Goal: Task Accomplishment & Management: Use online tool/utility

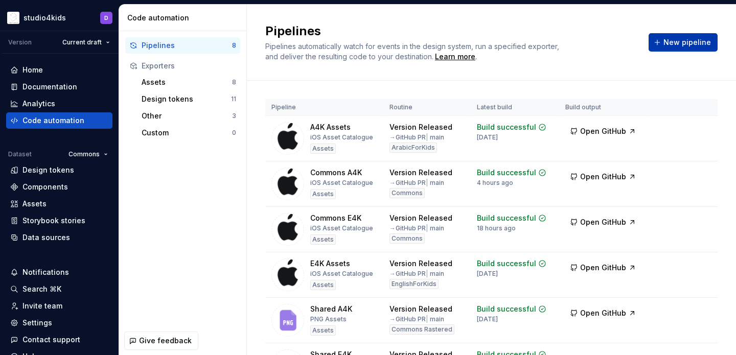
click at [662, 45] on button "New pipeline" at bounding box center [683, 42] width 69 height 18
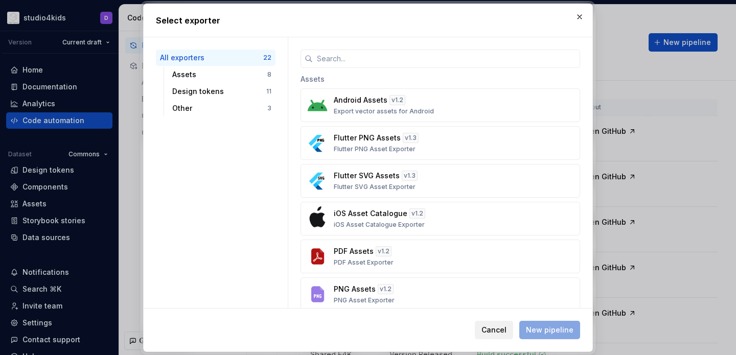
click at [486, 327] on span "Cancel" at bounding box center [493, 330] width 25 height 10
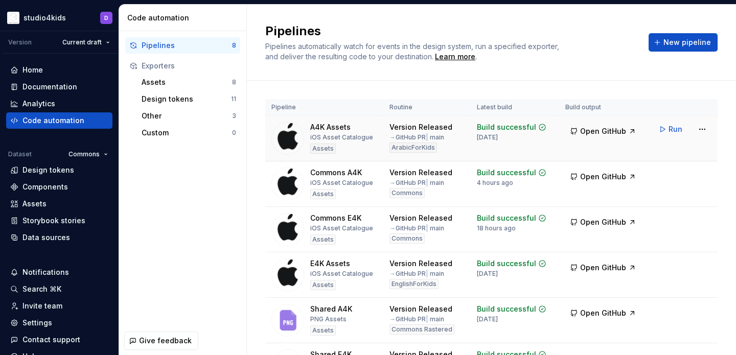
click at [291, 134] on img at bounding box center [287, 138] width 33 height 33
click at [668, 40] on span "New pipeline" at bounding box center [687, 42] width 48 height 10
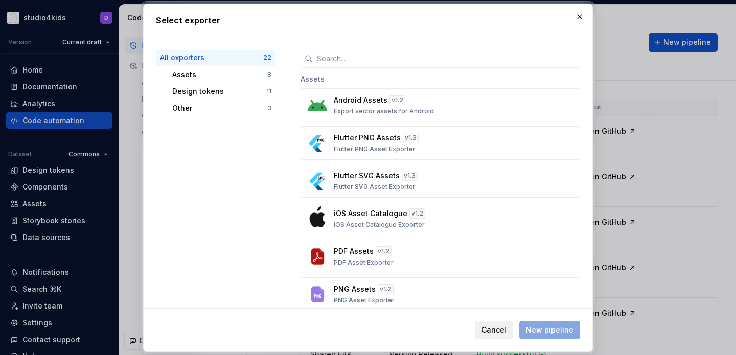
click at [488, 325] on span "Cancel" at bounding box center [493, 330] width 25 height 10
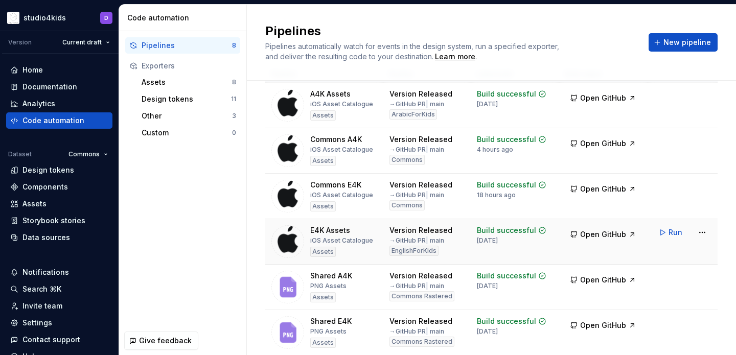
scroll to position [35, 0]
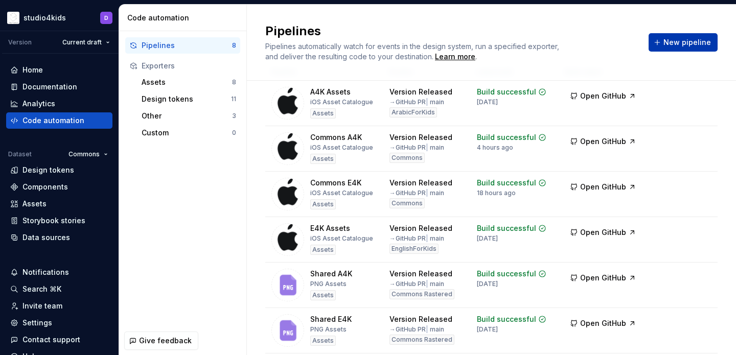
click at [696, 36] on button "New pipeline" at bounding box center [683, 42] width 69 height 18
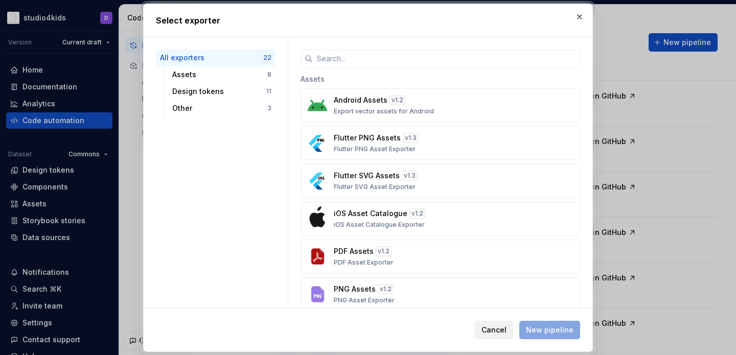
click at [500, 328] on span "Cancel" at bounding box center [493, 330] width 25 height 10
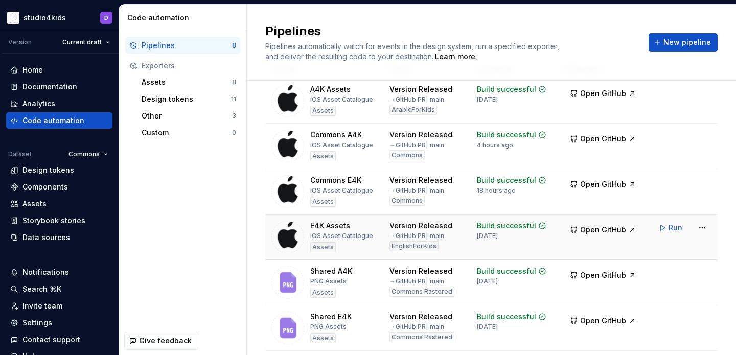
scroll to position [8, 0]
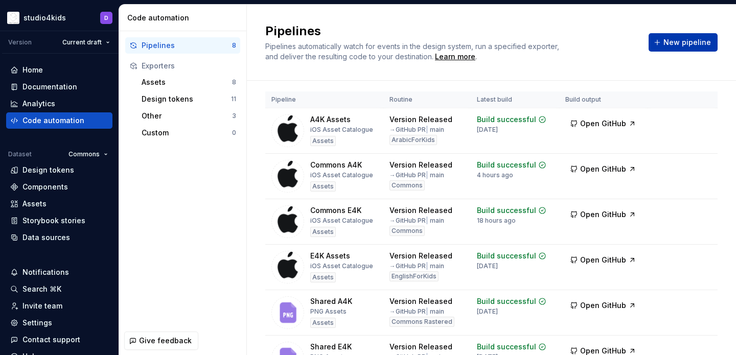
click at [672, 43] on span "New pipeline" at bounding box center [687, 42] width 48 height 10
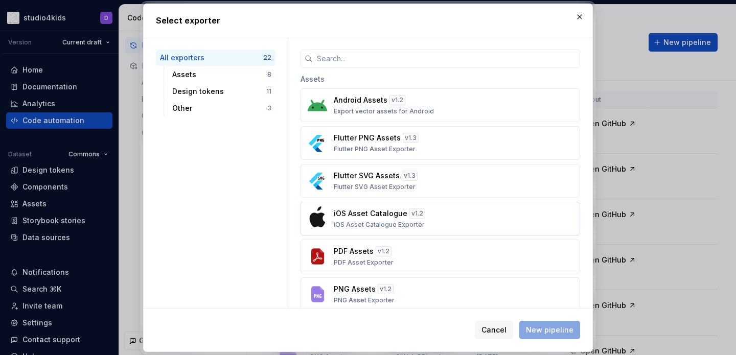
click at [438, 225] on div "iOS Asset Catalogue v 1.2 iOS Asset Catalogue Exporter" at bounding box center [437, 219] width 207 height 20
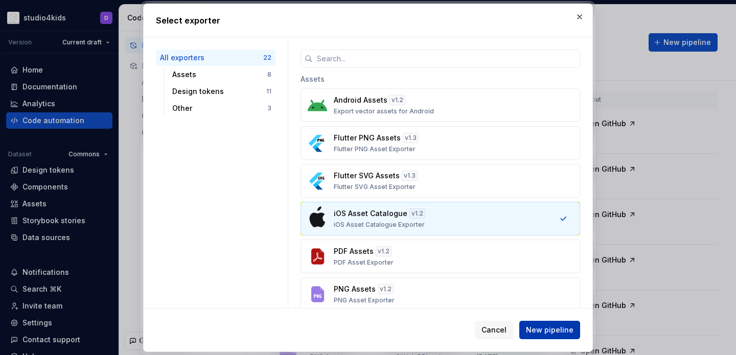
click at [530, 328] on span "New pipeline" at bounding box center [550, 330] width 48 height 10
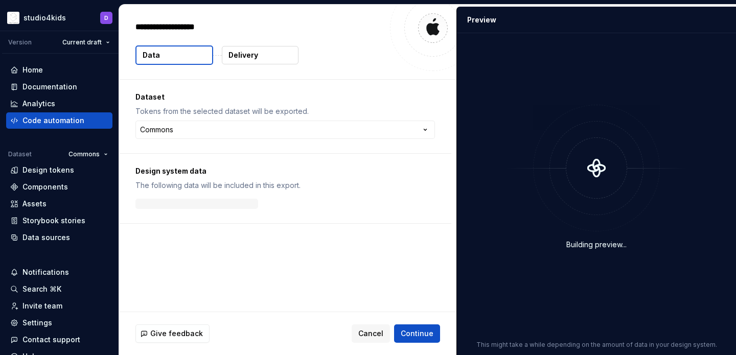
type textarea "*"
type textarea "**"
type textarea "*"
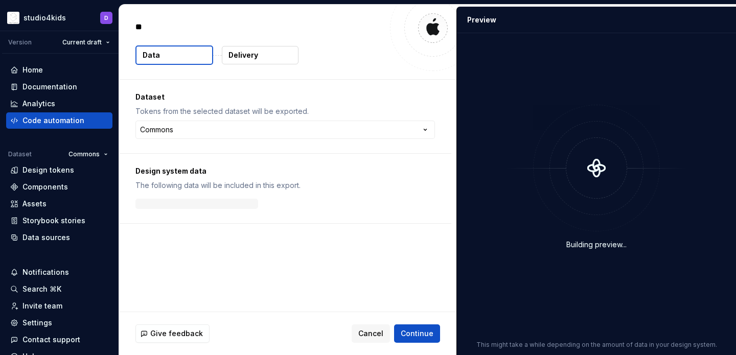
type textarea "***"
type textarea "*"
type textarea "****"
type textarea "*"
type textarea "*****"
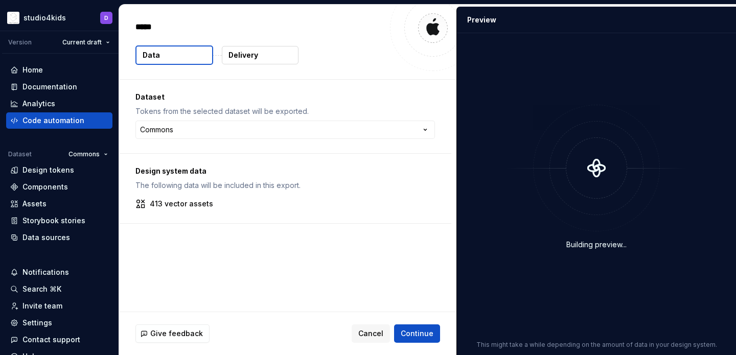
type textarea "*"
type textarea "******"
type textarea "*"
type textarea "*******"
click at [219, 131] on html "**********" at bounding box center [368, 177] width 736 height 355
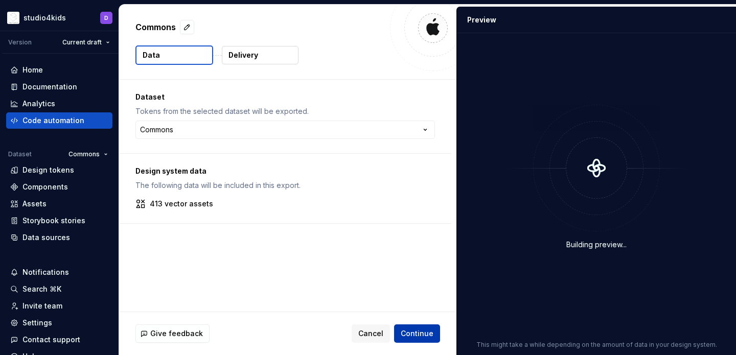
click at [411, 336] on span "Continue" at bounding box center [417, 334] width 33 height 10
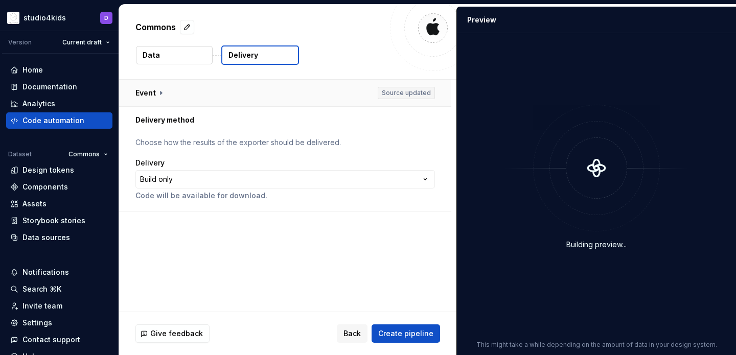
click at [161, 92] on button "button" at bounding box center [285, 93] width 332 height 27
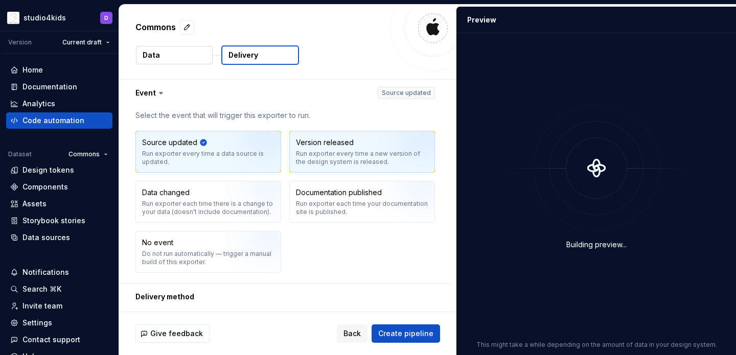
click at [317, 158] on div "Run exporter every time a new version of the design system is released." at bounding box center [362, 158] width 132 height 16
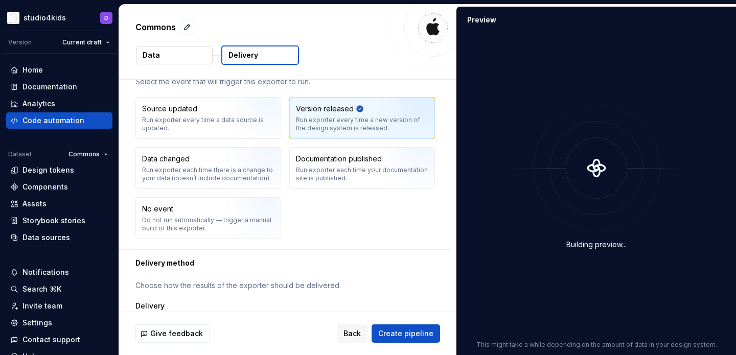
scroll to position [77, 0]
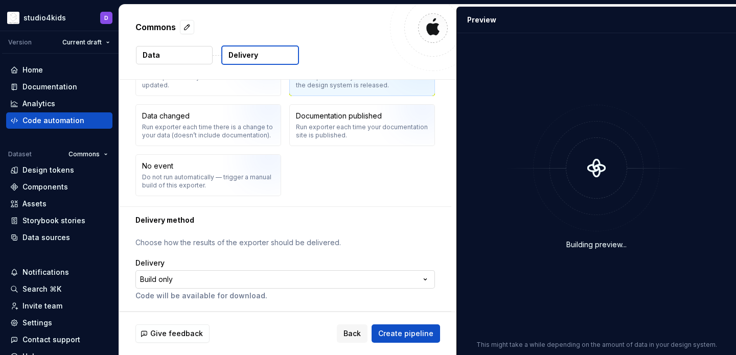
click at [312, 283] on html "**********" at bounding box center [368, 177] width 736 height 355
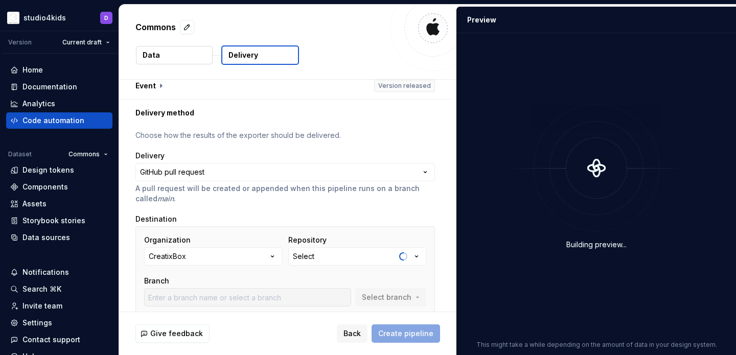
scroll to position [8, 0]
click at [260, 171] on html "**********" at bounding box center [368, 177] width 736 height 355
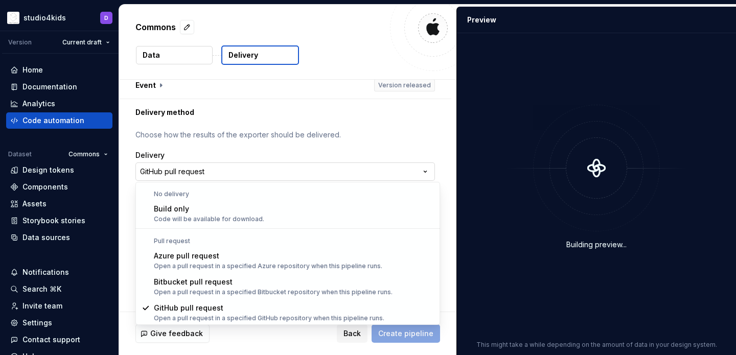
type input "develop"
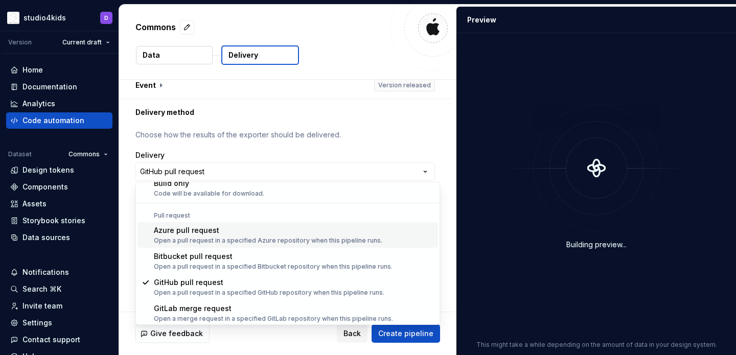
scroll to position [29, 0]
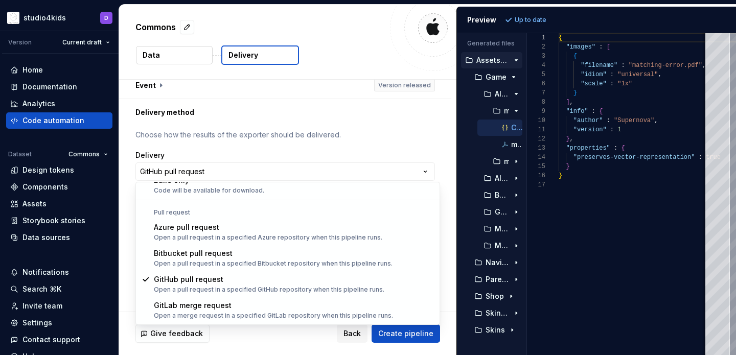
click at [329, 158] on html "**********" at bounding box center [368, 177] width 736 height 355
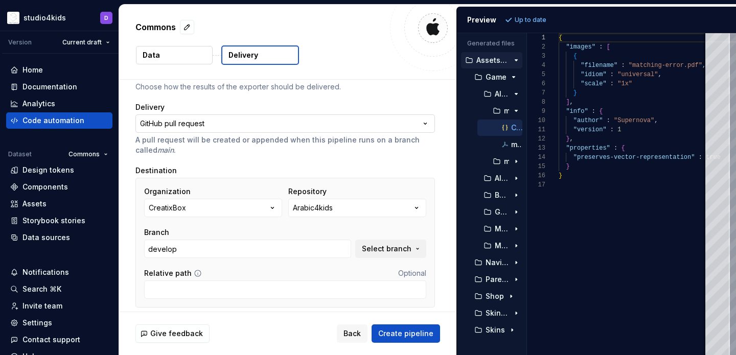
scroll to position [63, 0]
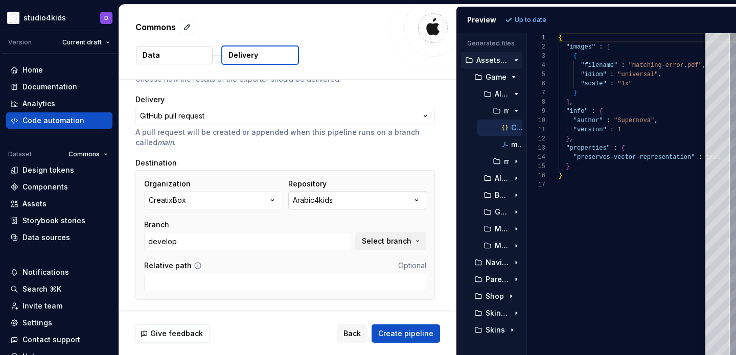
click at [316, 201] on div "Arabic4kids" at bounding box center [313, 200] width 40 height 10
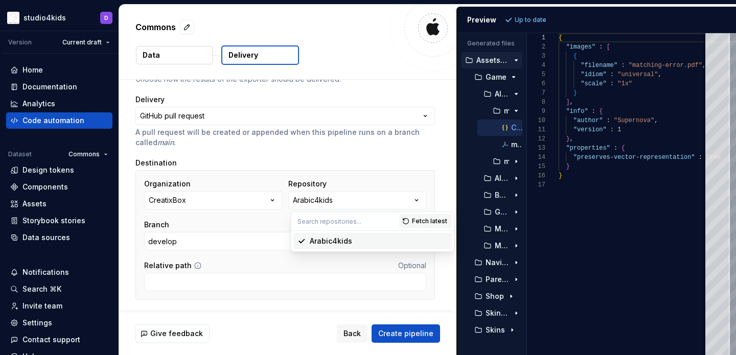
click at [285, 157] on div "**********" at bounding box center [284, 190] width 299 height 232
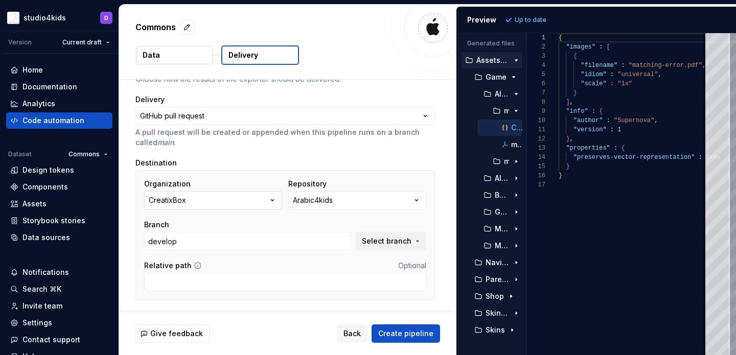
scroll to position [61, 0]
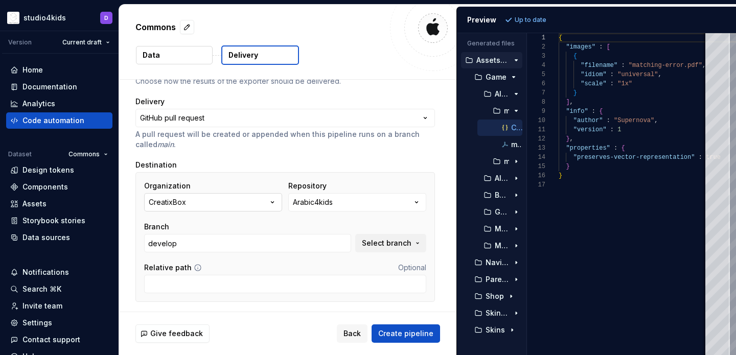
click at [271, 198] on icon "button" at bounding box center [272, 202] width 10 height 10
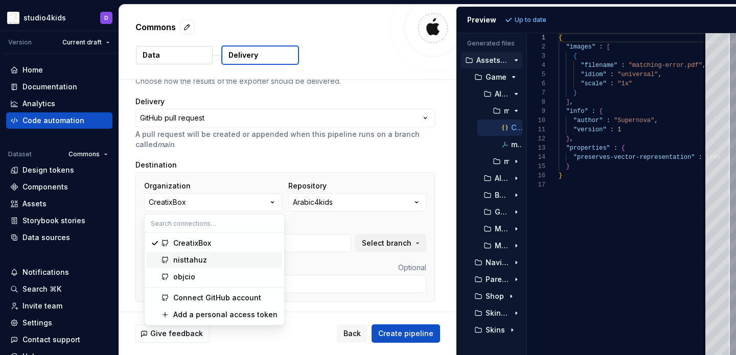
click at [227, 257] on div "nisttahuz" at bounding box center [225, 260] width 105 height 10
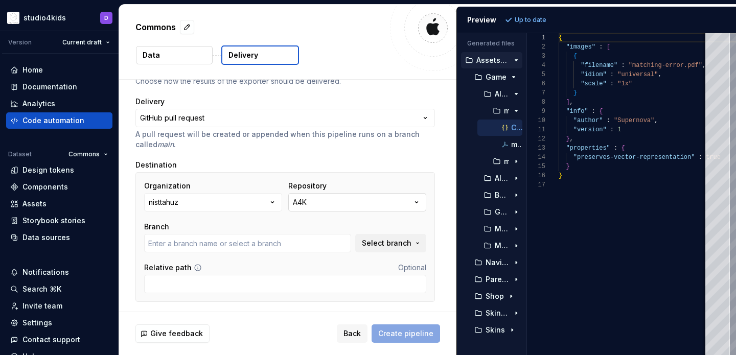
type input "main"
click at [330, 203] on button "A4K" at bounding box center [357, 202] width 138 height 18
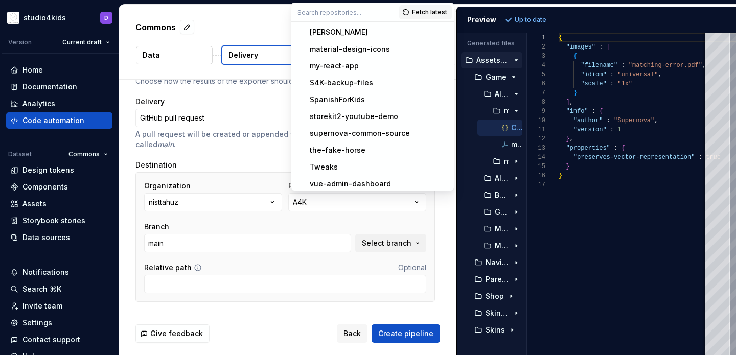
scroll to position [161, 0]
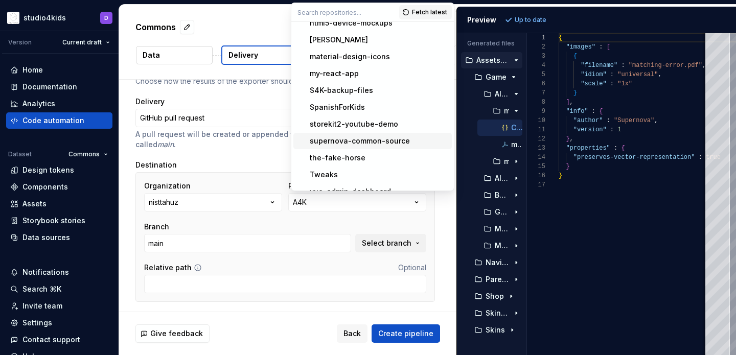
click at [331, 143] on div "supernova-common-source" at bounding box center [360, 141] width 100 height 10
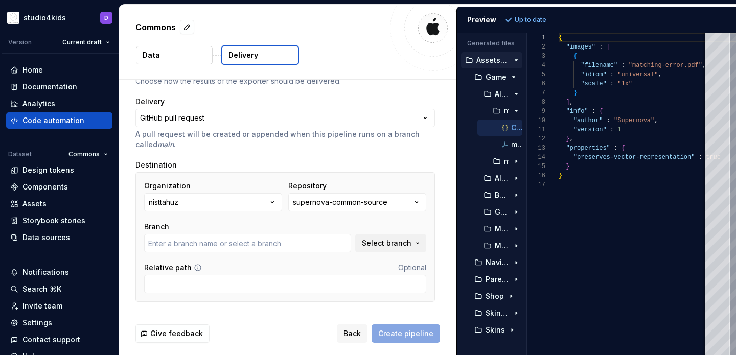
type input "main"
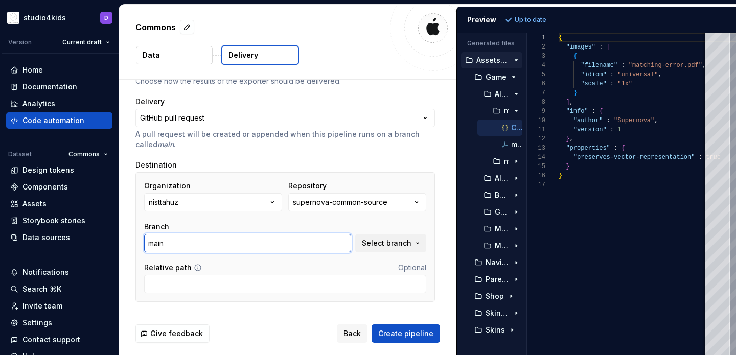
click at [271, 241] on input "main" at bounding box center [247, 243] width 207 height 18
click at [375, 249] on button "Select branch" at bounding box center [390, 243] width 71 height 18
click at [290, 236] on input "main" at bounding box center [247, 243] width 207 height 18
click at [279, 282] on input "Relative path" at bounding box center [285, 284] width 282 height 18
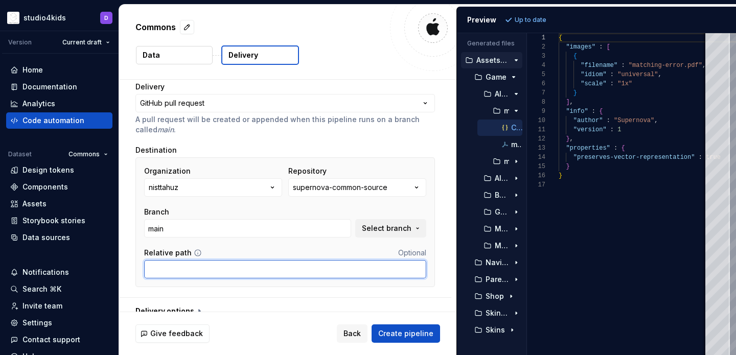
scroll to position [77, 0]
type input "Universal/Supernova-Assets"
click at [182, 269] on input "Universal/Supernova-Assets" at bounding box center [285, 269] width 282 height 18
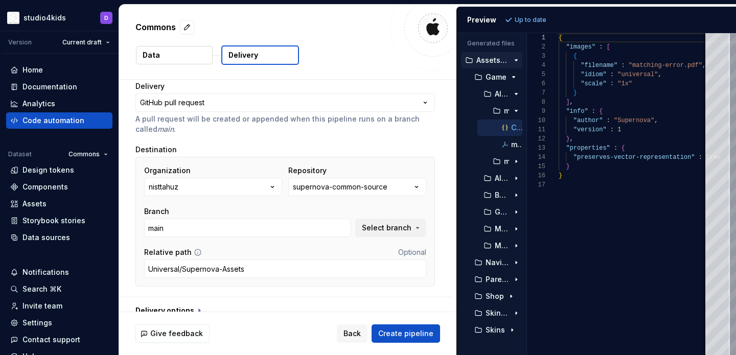
click at [269, 253] on div "Relative path Optional" at bounding box center [285, 252] width 282 height 10
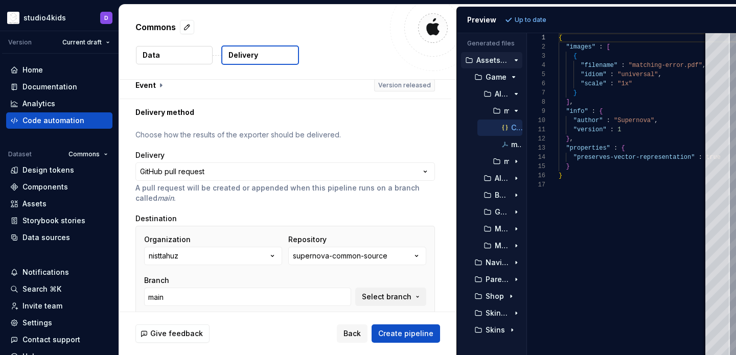
scroll to position [89, 0]
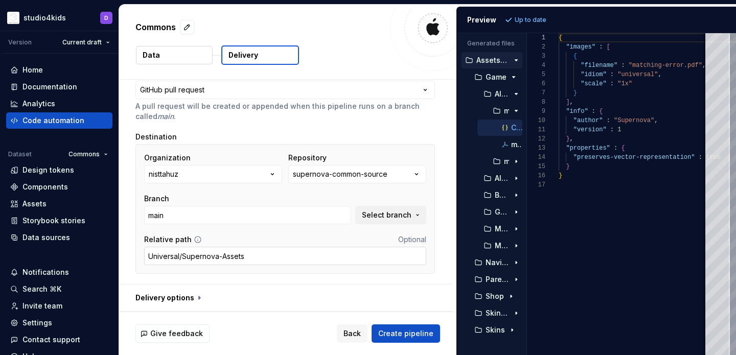
click at [268, 252] on input "Universal/Supernova-Assets" at bounding box center [285, 256] width 282 height 18
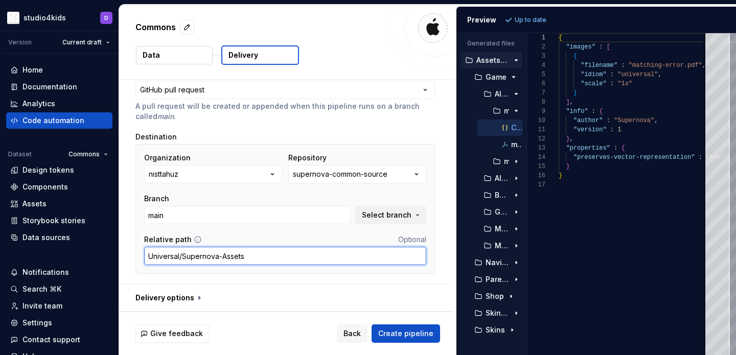
click at [268, 252] on input "Universal/Supernova-Assets" at bounding box center [285, 256] width 282 height 18
click at [268, 251] on input "Universal/Supernova-Assets" at bounding box center [285, 256] width 282 height 18
click at [276, 256] on input "Universal/Supernova-Assets" at bounding box center [285, 256] width 282 height 18
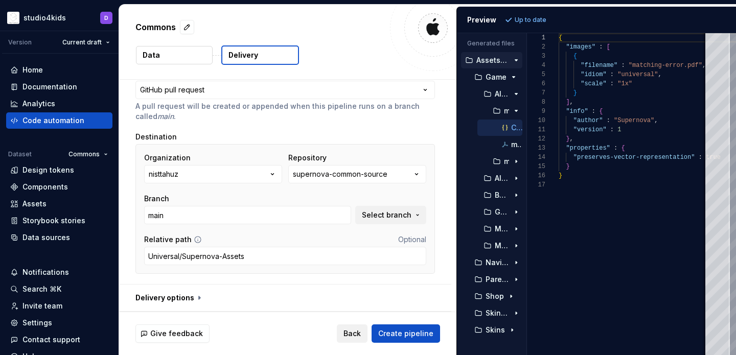
click at [355, 329] on span "Back" at bounding box center [351, 334] width 17 height 10
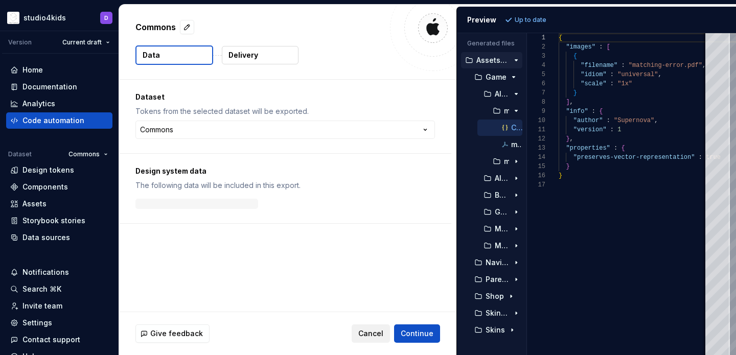
click at [366, 333] on span "Cancel" at bounding box center [370, 334] width 25 height 10
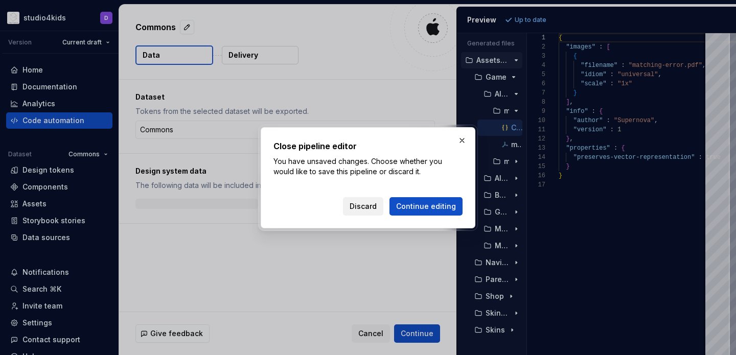
click at [352, 207] on button "Discard" at bounding box center [363, 206] width 40 height 18
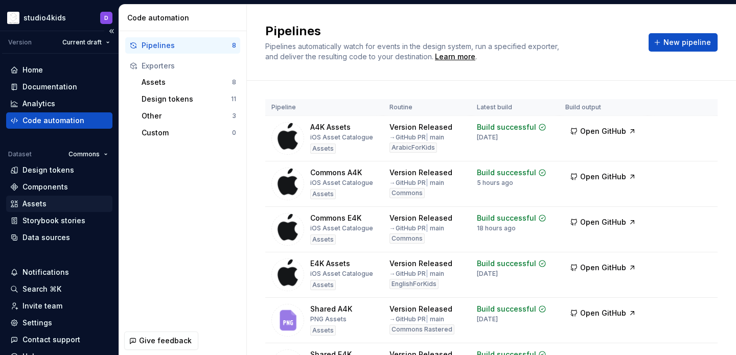
click at [44, 199] on div "Assets" at bounding box center [34, 204] width 24 height 10
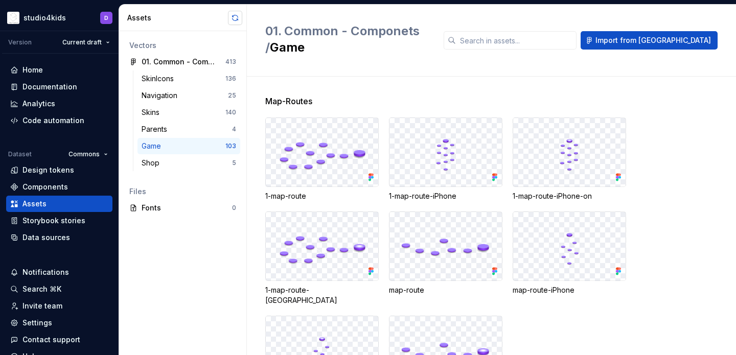
click at [236, 16] on button "button" at bounding box center [235, 18] width 14 height 14
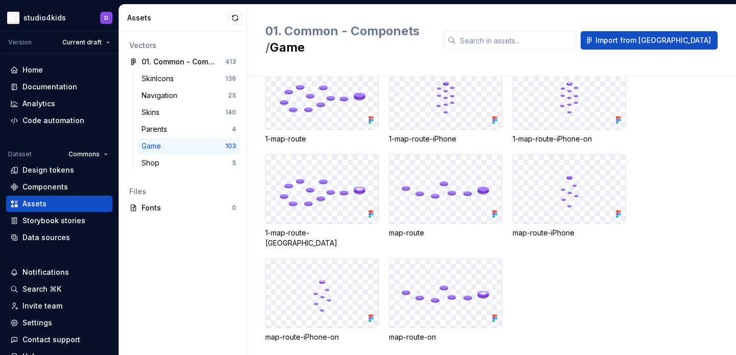
scroll to position [59, 0]
click at [37, 123] on div "Code automation" at bounding box center [53, 120] width 62 height 10
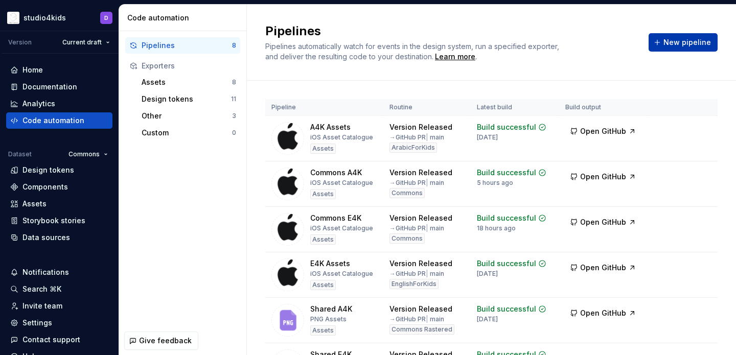
click at [679, 42] on span "New pipeline" at bounding box center [687, 42] width 48 height 10
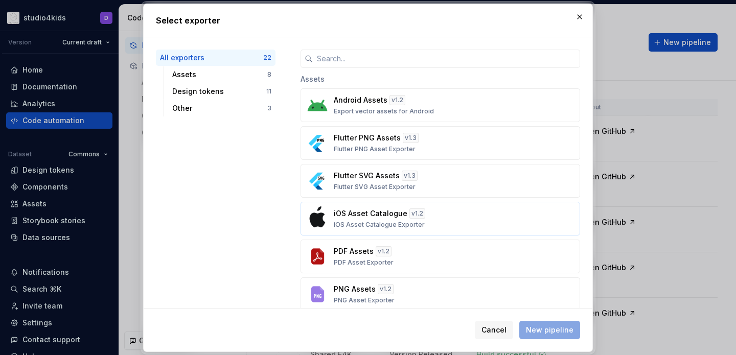
click at [387, 216] on p "iOS Asset Catalogue" at bounding box center [371, 214] width 74 height 10
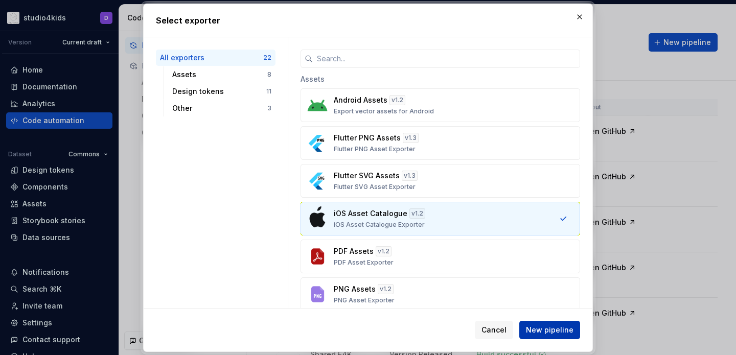
click at [539, 330] on span "New pipeline" at bounding box center [550, 330] width 48 height 10
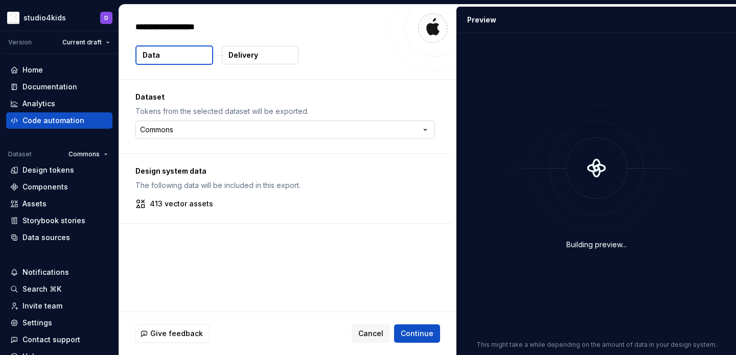
click at [319, 134] on html "**********" at bounding box center [368, 177] width 736 height 355
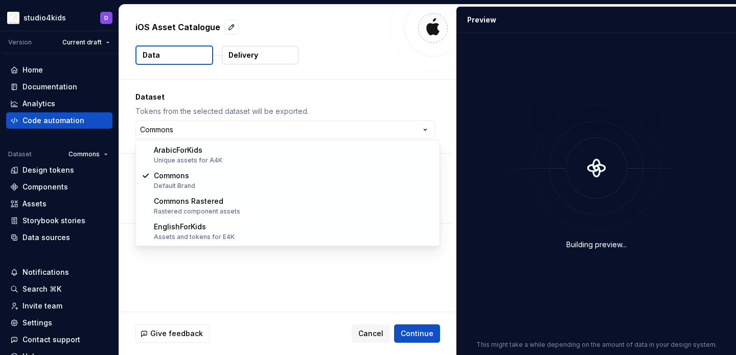
click at [318, 108] on html "**********" at bounding box center [368, 177] width 736 height 355
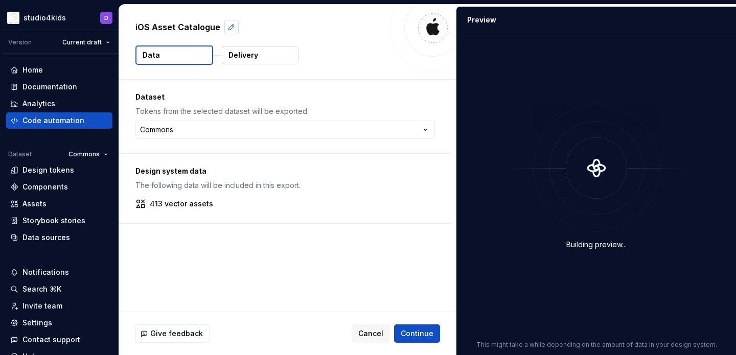
click at [228, 30] on button "button" at bounding box center [231, 27] width 14 height 14
type textarea "*"
type textarea "**"
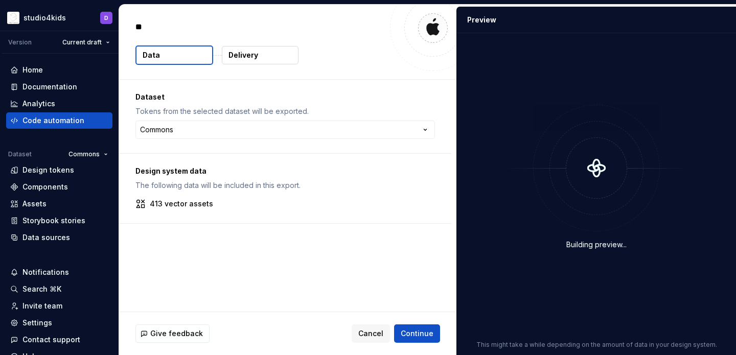
type textarea "*"
type textarea "***"
type textarea "*"
type textarea "****"
type textarea "*"
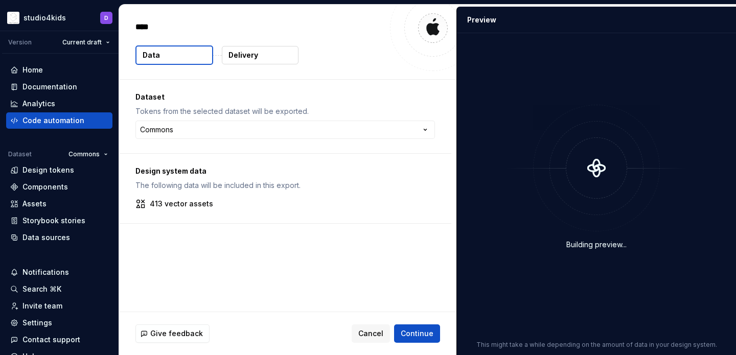
type textarea "*****"
type textarea "*"
type textarea "******"
type textarea "*"
type textarea "*******"
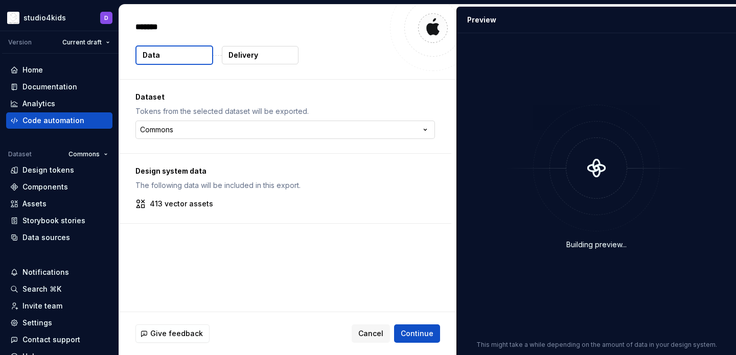
click at [332, 137] on html "**********" at bounding box center [368, 177] width 736 height 355
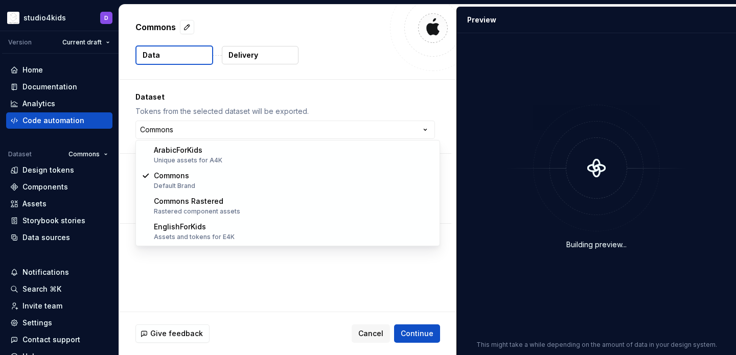
click at [344, 103] on html "**********" at bounding box center [368, 177] width 736 height 355
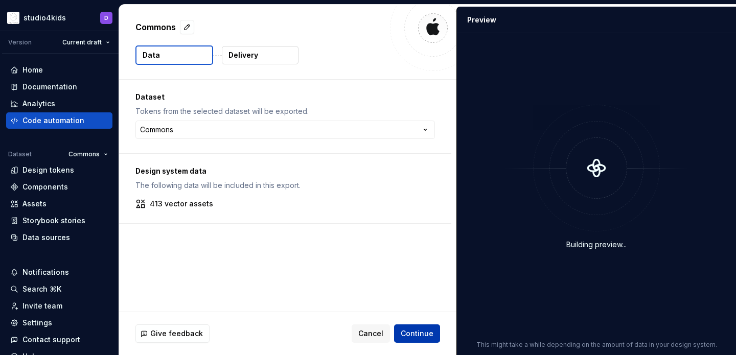
click at [421, 332] on span "Continue" at bounding box center [417, 334] width 33 height 10
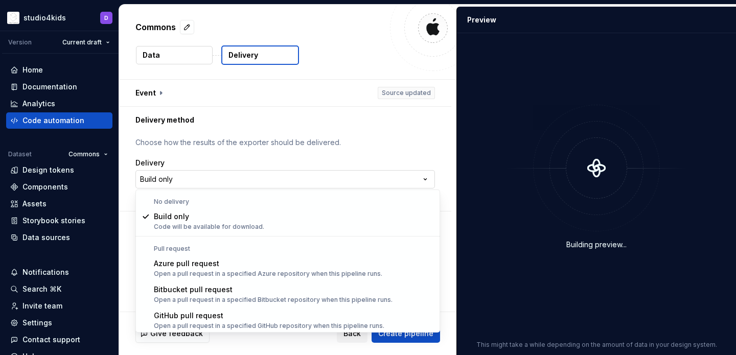
click at [279, 178] on html "**********" at bounding box center [368, 177] width 736 height 355
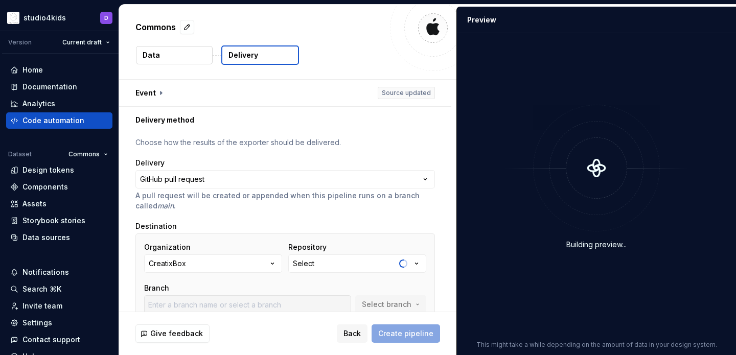
click at [245, 269] on button "CreatixBox" at bounding box center [213, 263] width 138 height 18
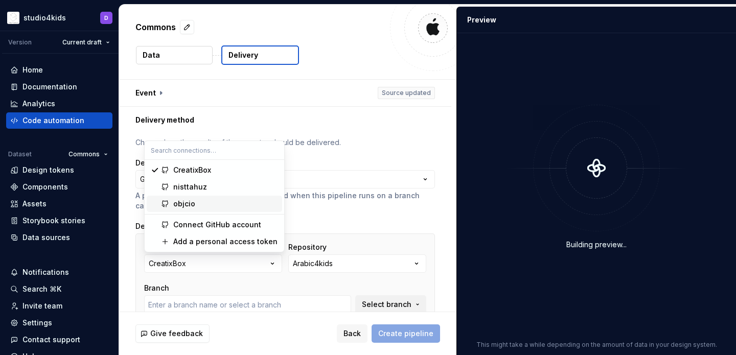
type input "develop"
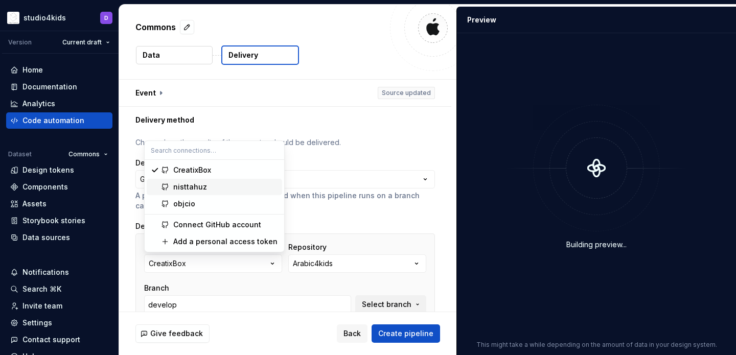
click at [212, 194] on span "nisttahuz" at bounding box center [214, 187] width 135 height 16
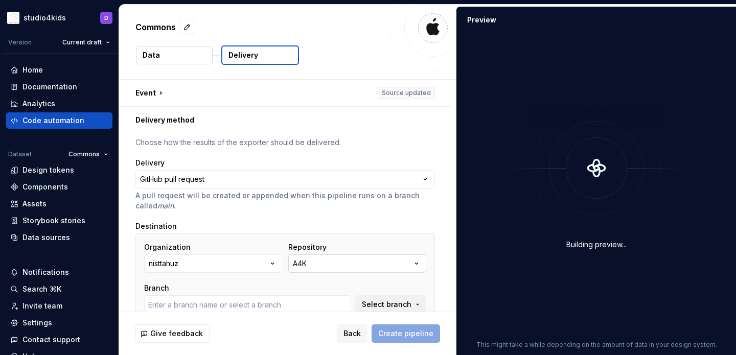
type input "main"
click at [319, 265] on button "A4K" at bounding box center [357, 263] width 138 height 18
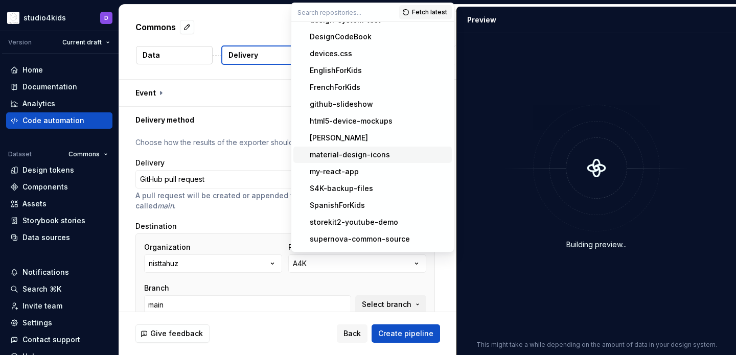
scroll to position [148, 0]
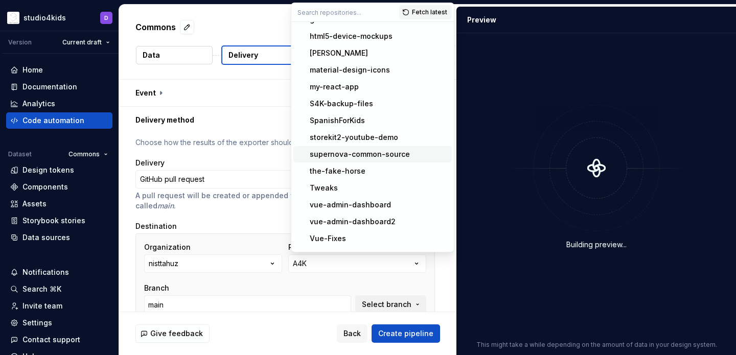
click at [316, 156] on div "supernova-common-source" at bounding box center [360, 154] width 100 height 10
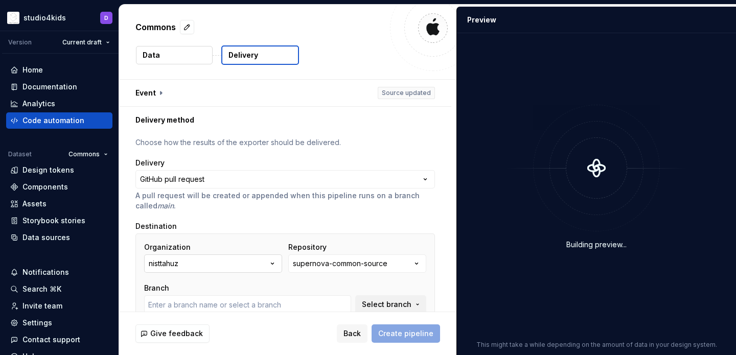
type input "main"
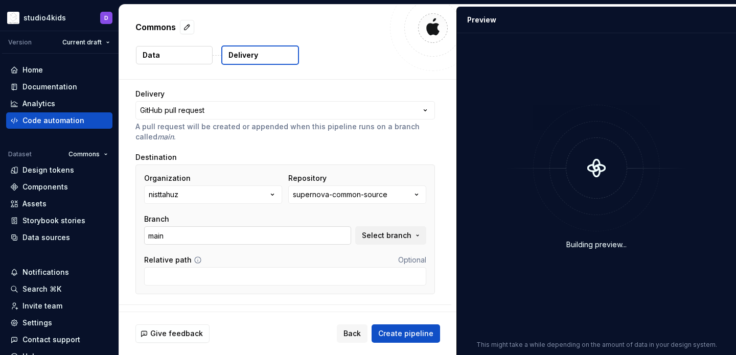
scroll to position [76, 0]
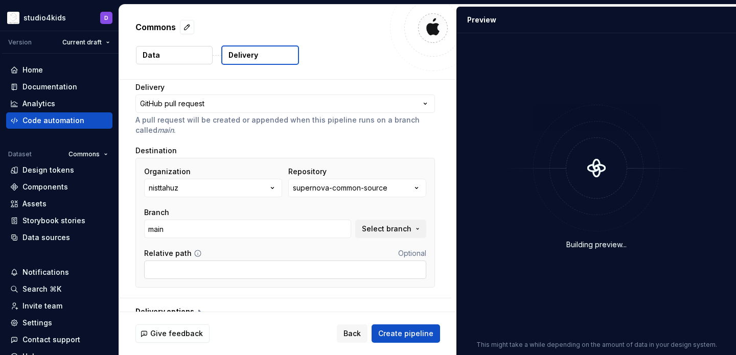
click at [286, 274] on input "Relative path" at bounding box center [285, 270] width 282 height 18
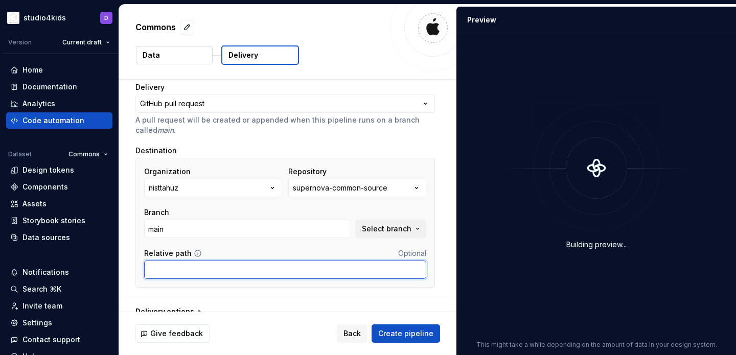
paste input "Universal/Supernova-Assets"
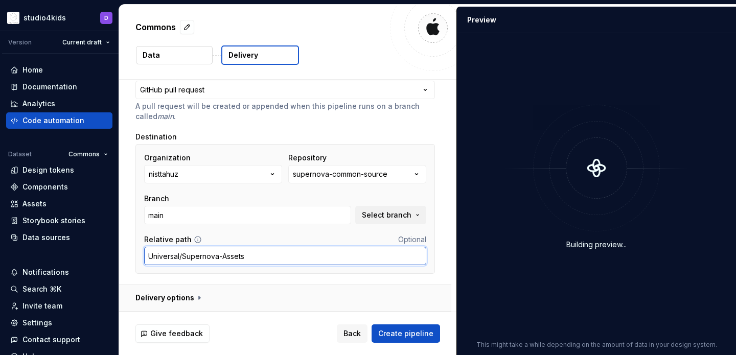
type input "Universal/Supernova-Assets"
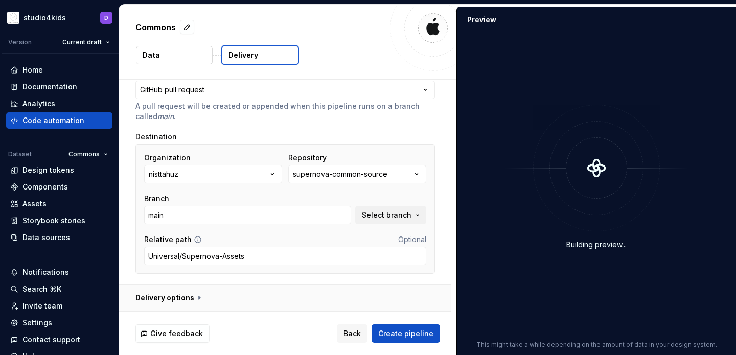
click at [298, 293] on button "button" at bounding box center [285, 298] width 332 height 27
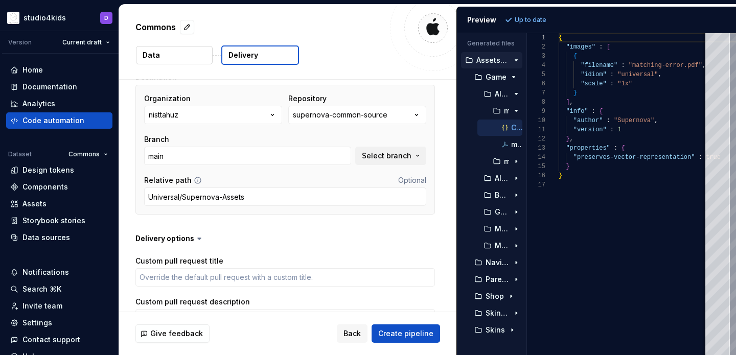
scroll to position [331, 0]
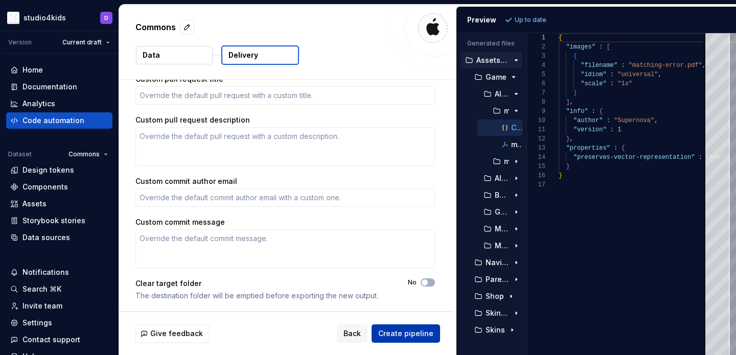
click at [388, 334] on span "Create pipeline" at bounding box center [405, 334] width 55 height 10
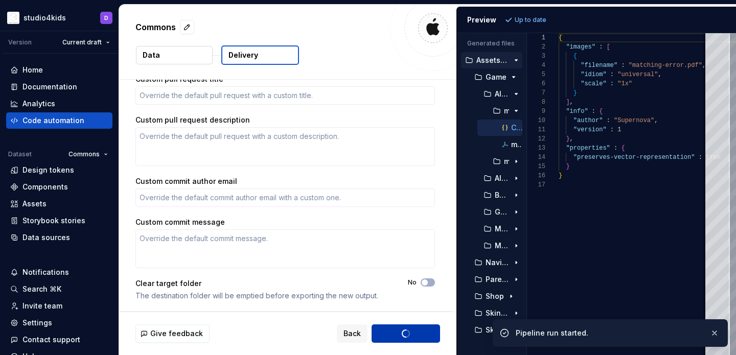
type textarea "*"
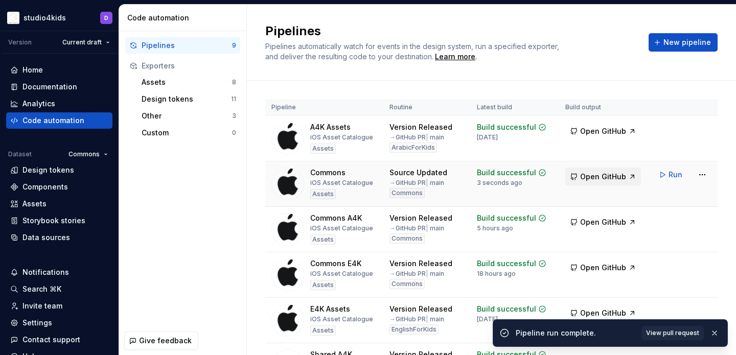
click at [615, 173] on span "Open GitHub" at bounding box center [603, 177] width 46 height 10
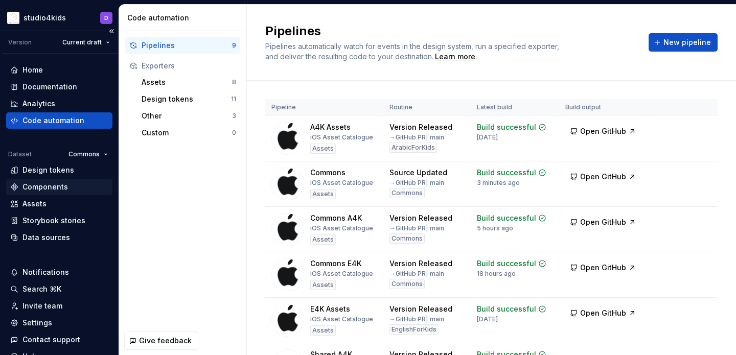
click at [42, 184] on div "Components" at bounding box center [44, 187] width 45 height 10
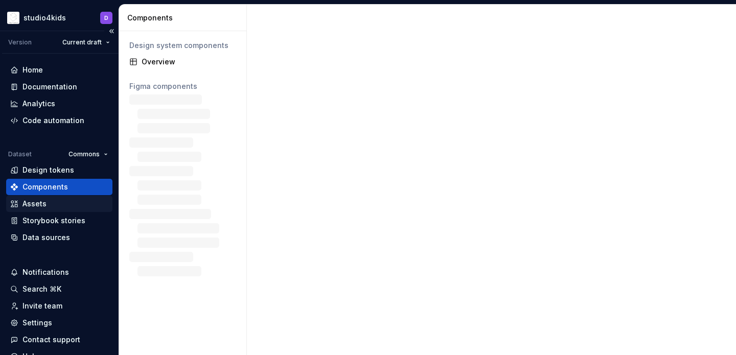
click at [41, 203] on div "Assets" at bounding box center [34, 204] width 24 height 10
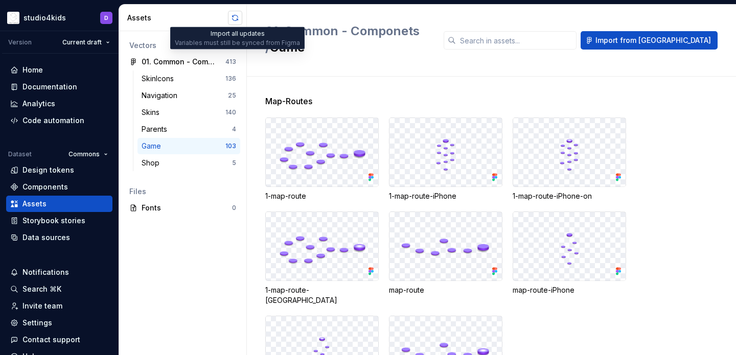
click at [239, 17] on button "button" at bounding box center [235, 18] width 14 height 14
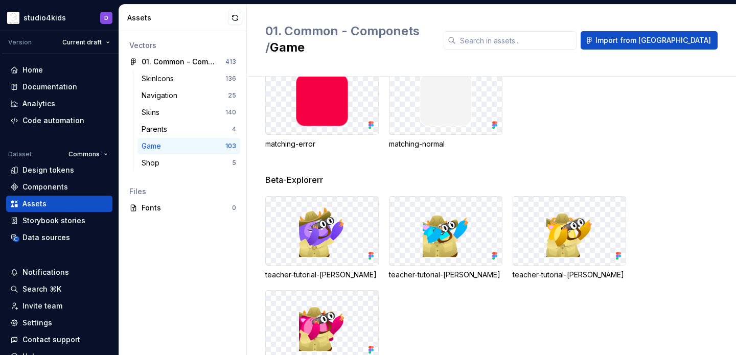
scroll to position [3379, 0]
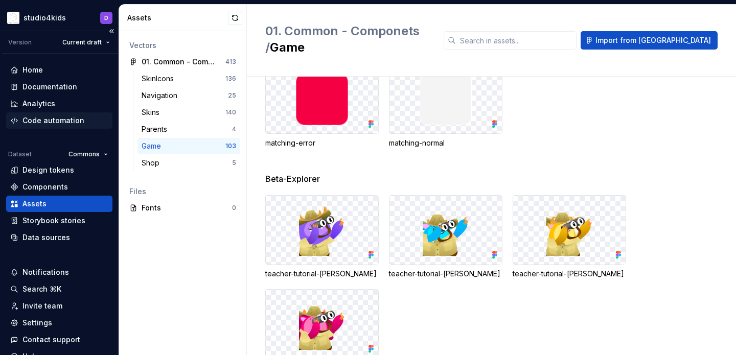
click at [37, 123] on div "Code automation" at bounding box center [53, 120] width 62 height 10
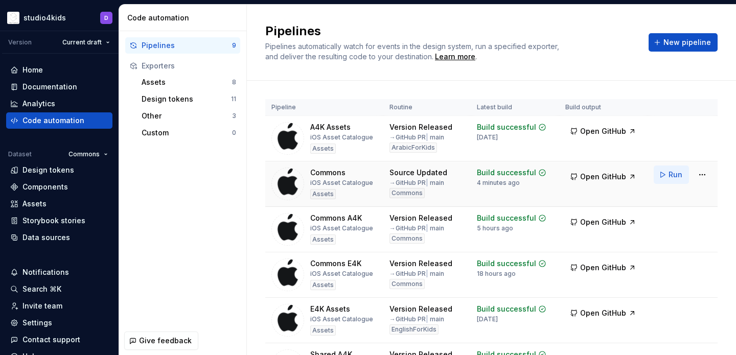
click at [670, 175] on span "Run" at bounding box center [675, 175] width 14 height 10
click at [613, 175] on span "Open GitHub" at bounding box center [603, 177] width 46 height 10
